Goal: Task Accomplishment & Management: Use online tool/utility

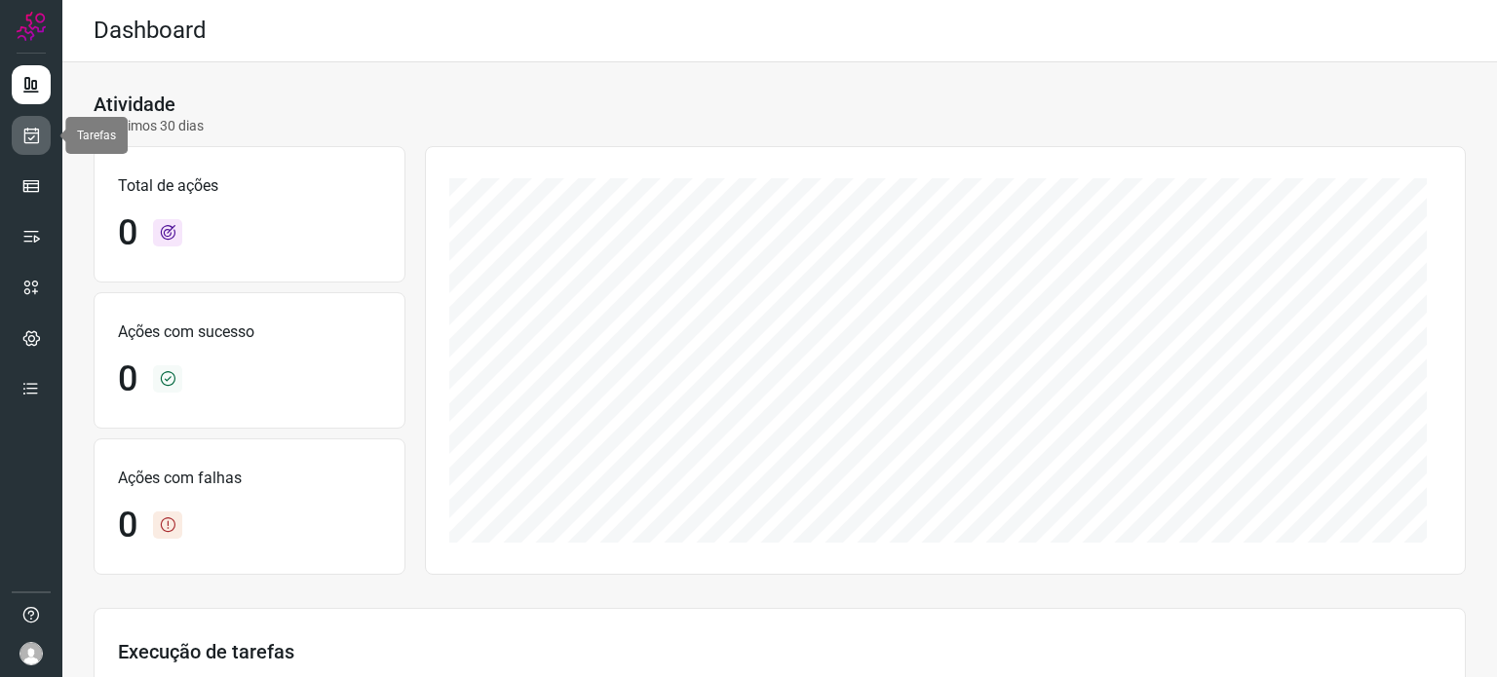
click at [19, 143] on link at bounding box center [31, 135] width 39 height 39
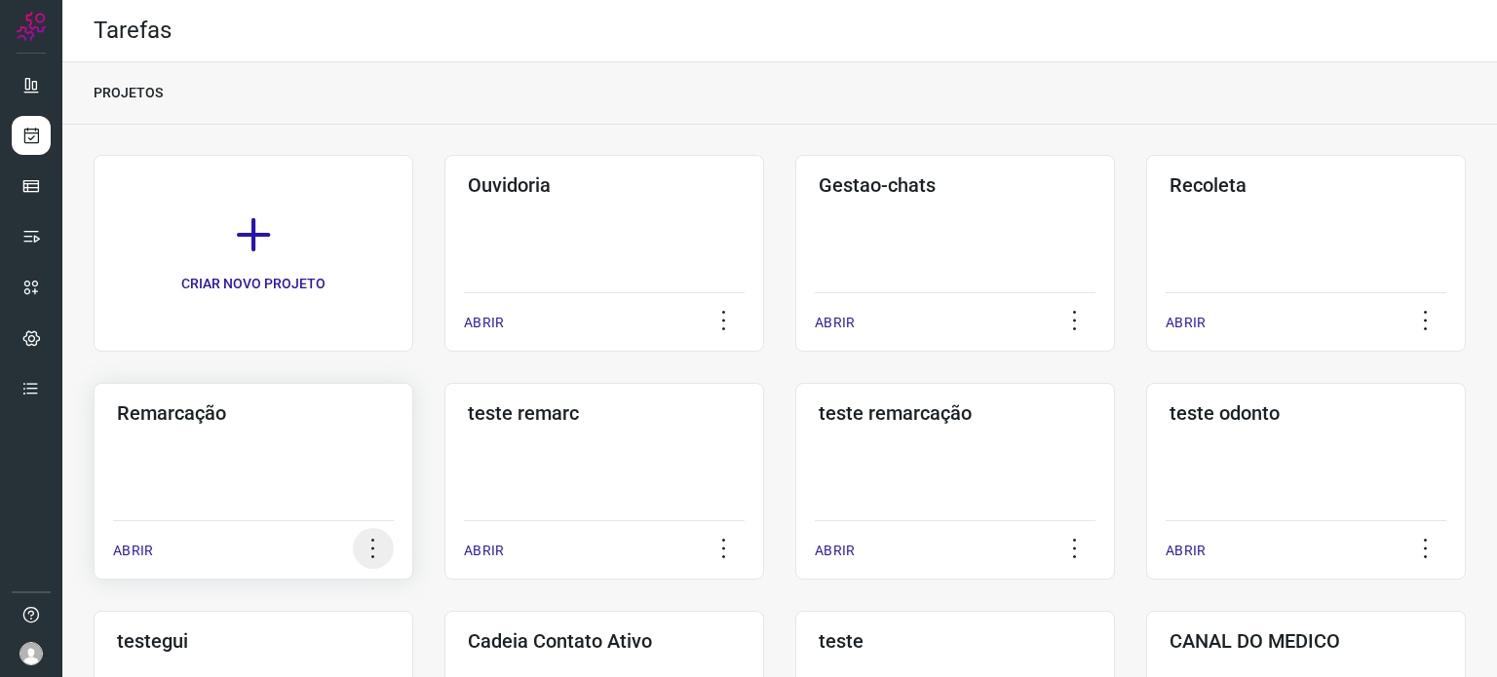
scroll to position [292, 0]
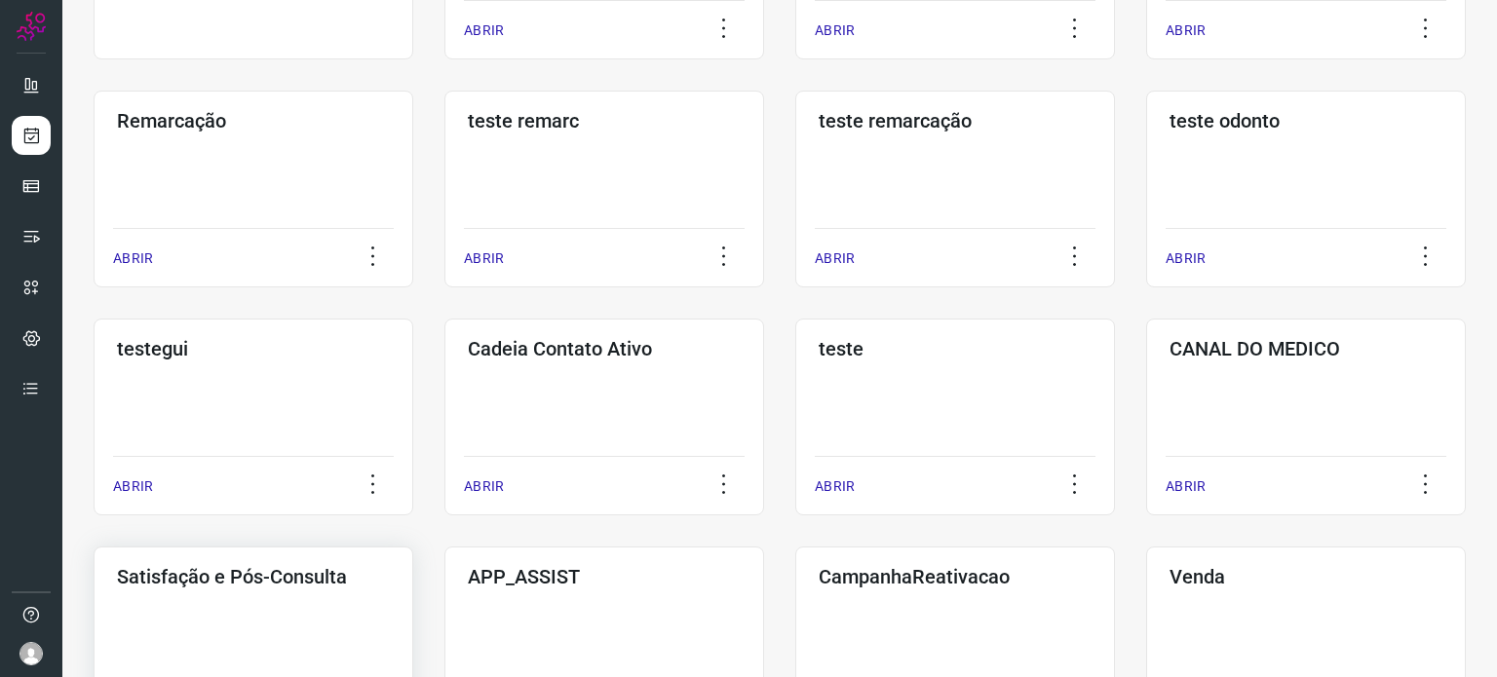
click at [270, 611] on div "Satisfação e Pós-Consulta ABRIR" at bounding box center [254, 645] width 320 height 197
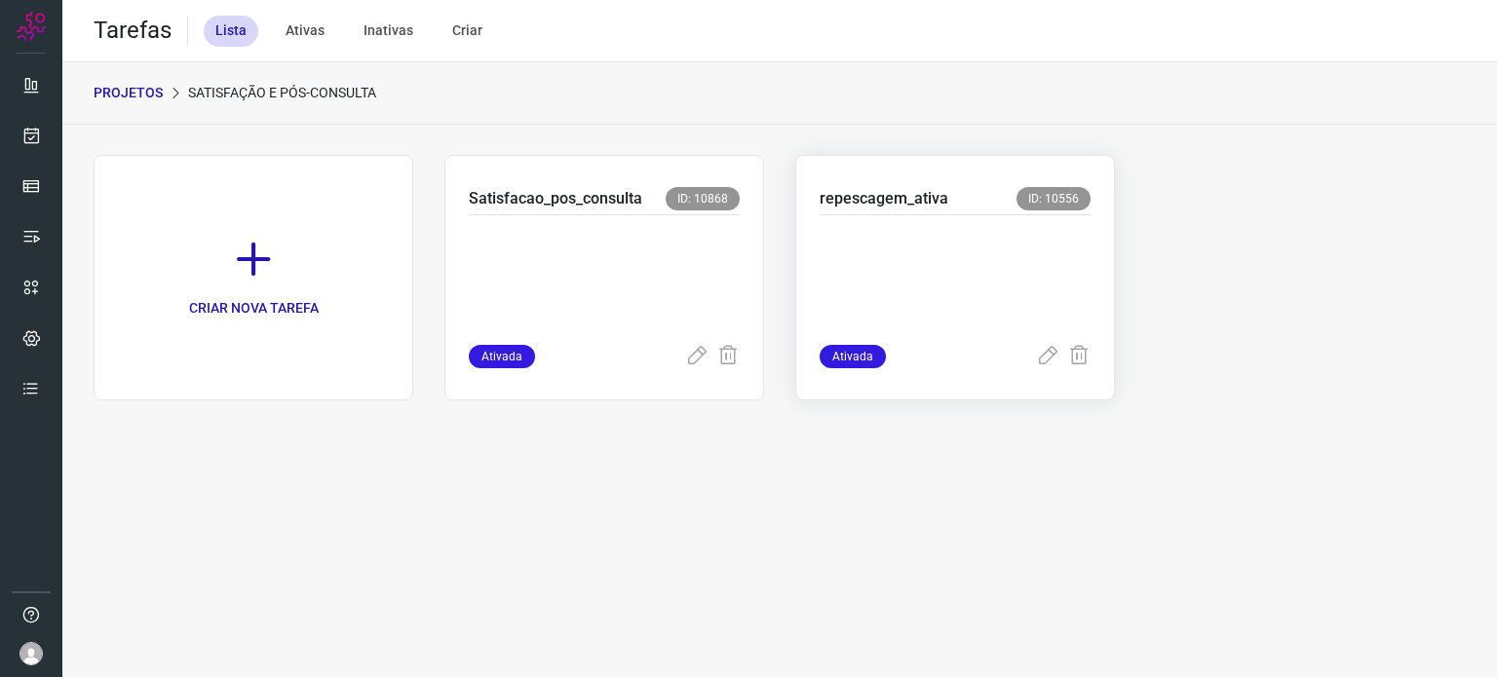
click at [933, 293] on p at bounding box center [954, 275] width 271 height 97
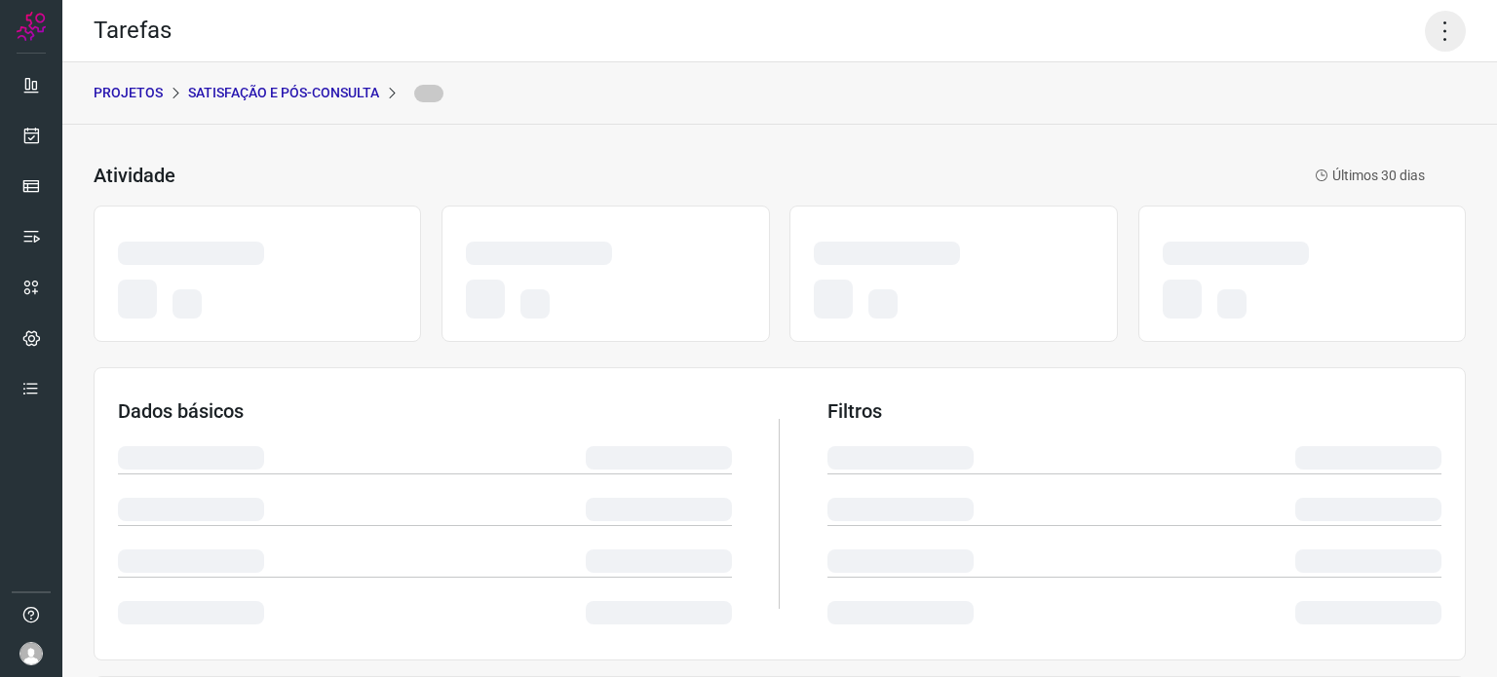
click at [1432, 25] on icon at bounding box center [1445, 31] width 41 height 41
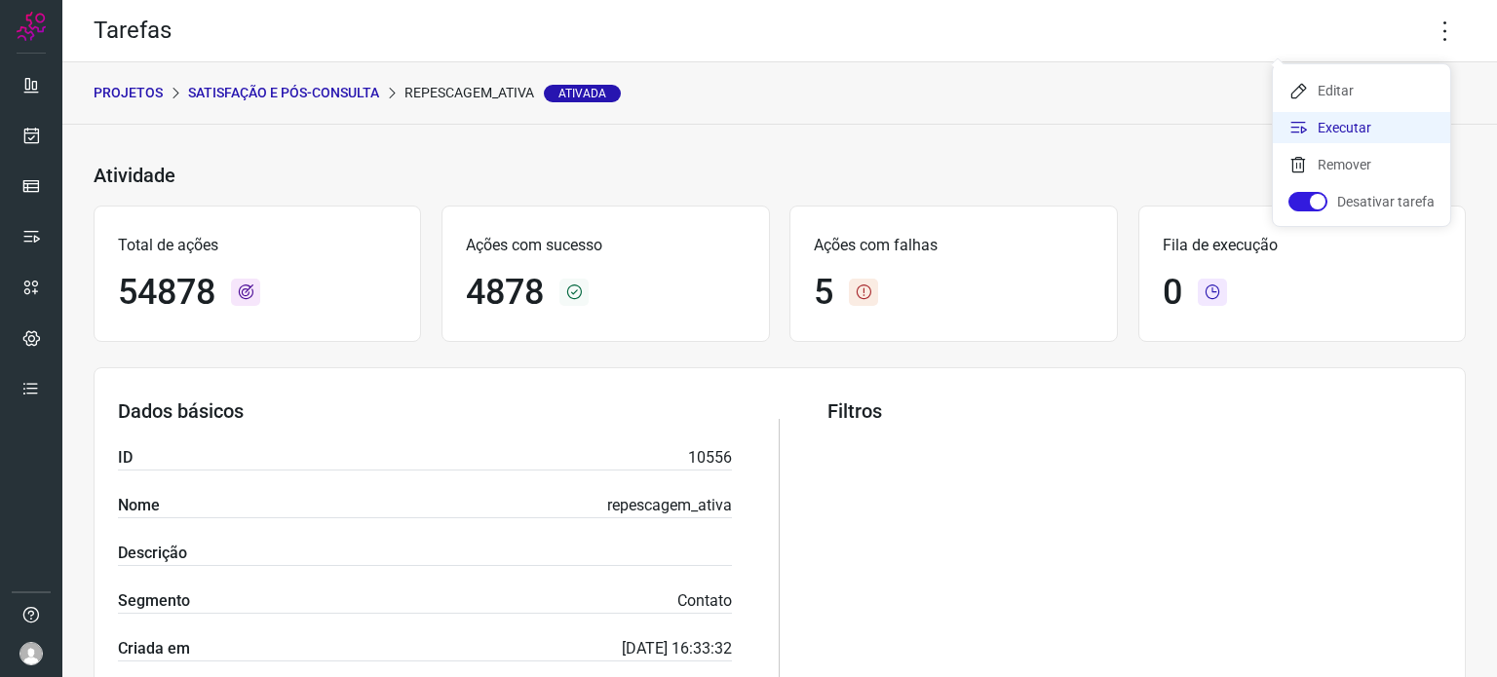
click at [1374, 134] on li "Executar" at bounding box center [1361, 127] width 177 height 31
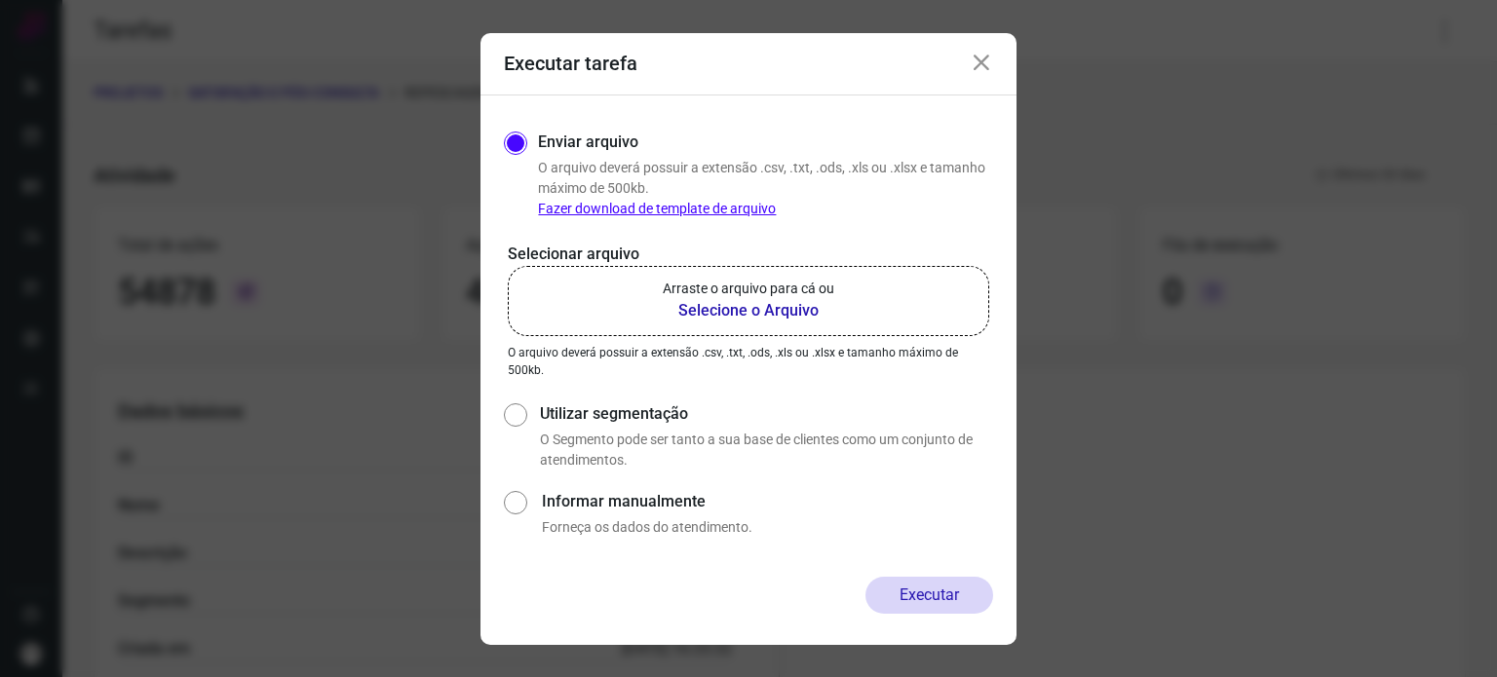
click at [793, 305] on b "Selecione o Arquivo" at bounding box center [748, 310] width 171 height 23
click at [0, 0] on input "Arraste o arquivo para cá ou Selecione o Arquivo" at bounding box center [0, 0] width 0 height 0
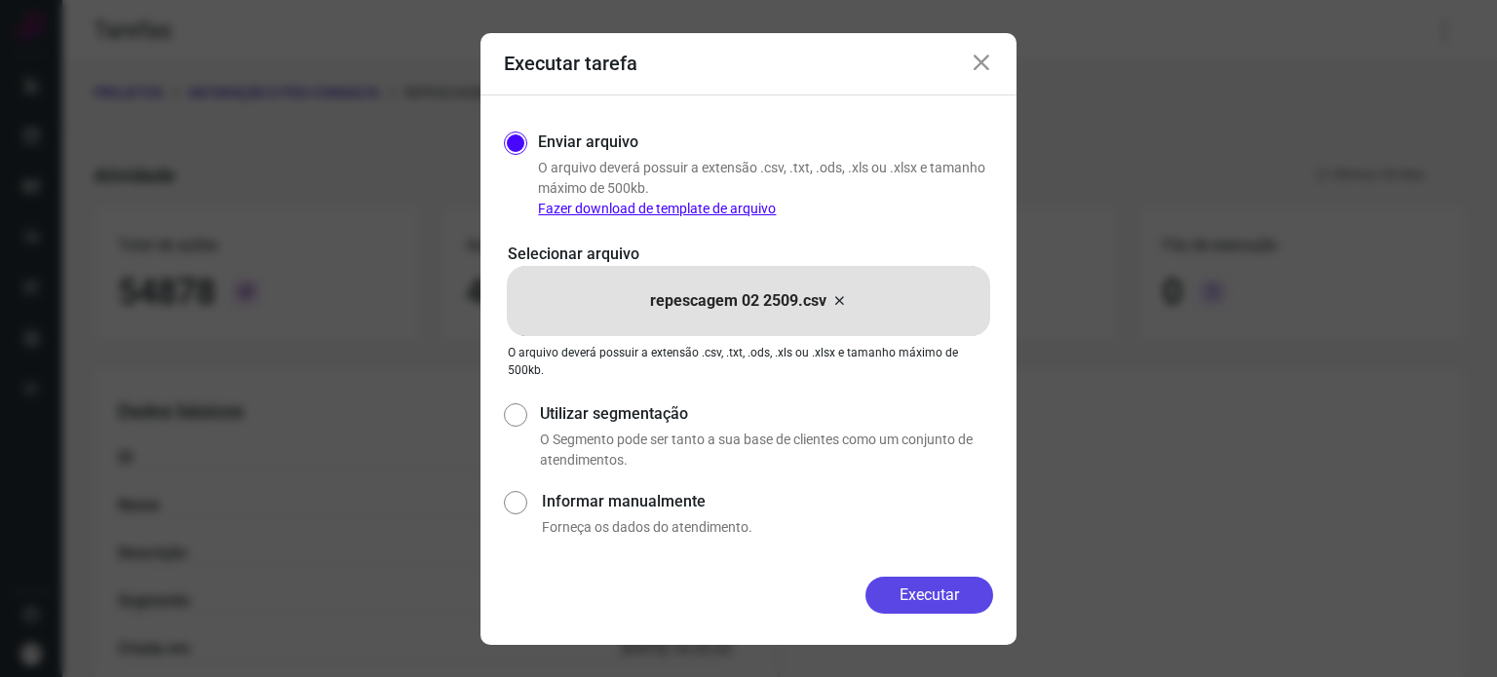
click at [900, 601] on button "Executar" at bounding box center [929, 595] width 128 height 37
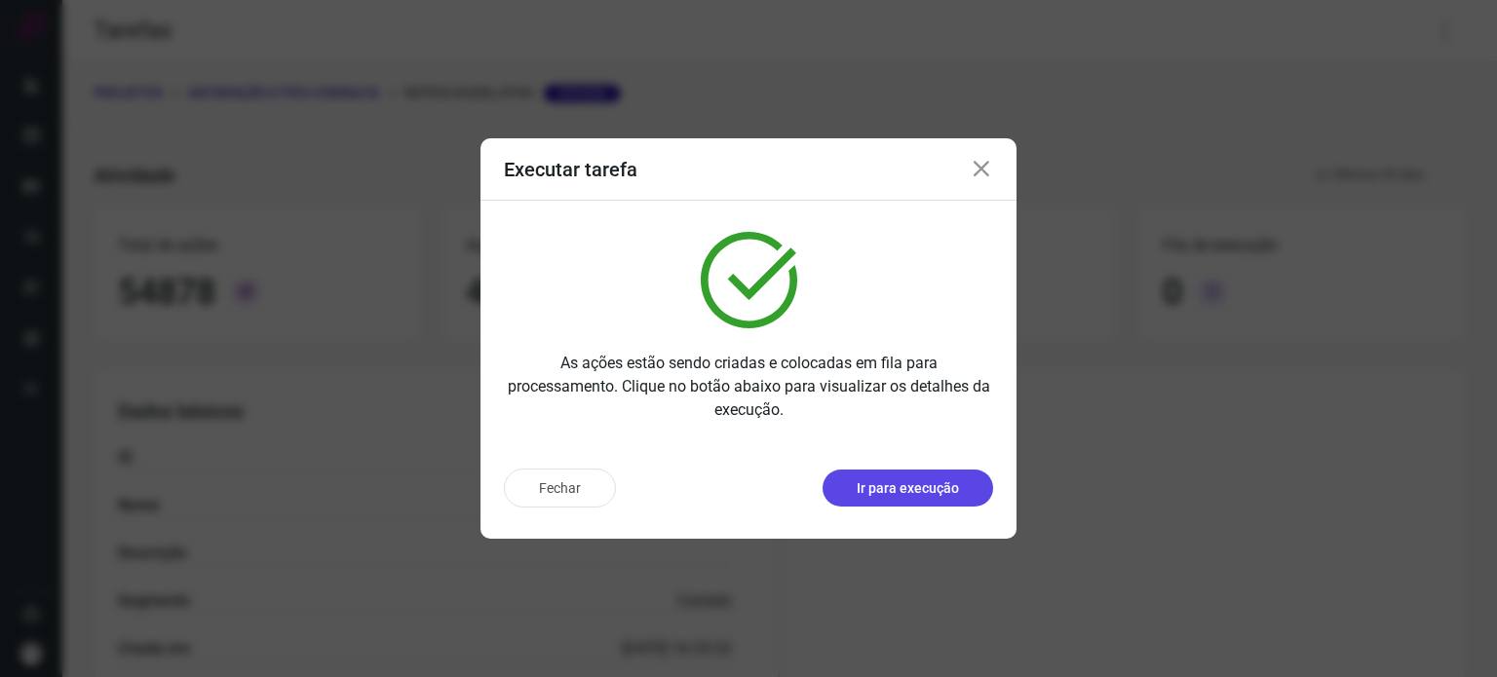
click at [885, 506] on button "Ir para execução" at bounding box center [907, 488] width 171 height 37
